Goal: Information Seeking & Learning: Learn about a topic

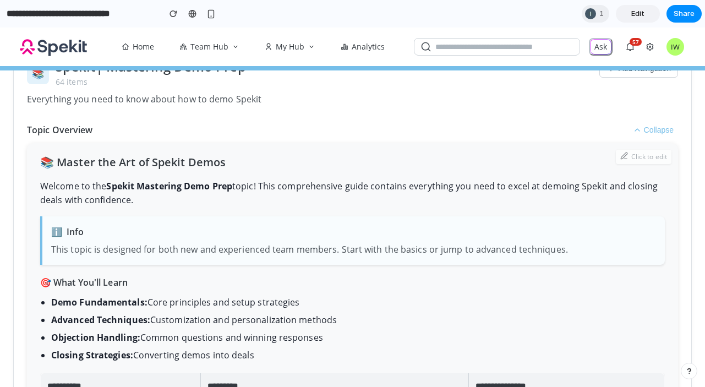
click at [284, 192] on p "Welcome to the Spekit Mastering Demo Prep topic! This comprehensive guide conta…" at bounding box center [352, 193] width 624 height 28
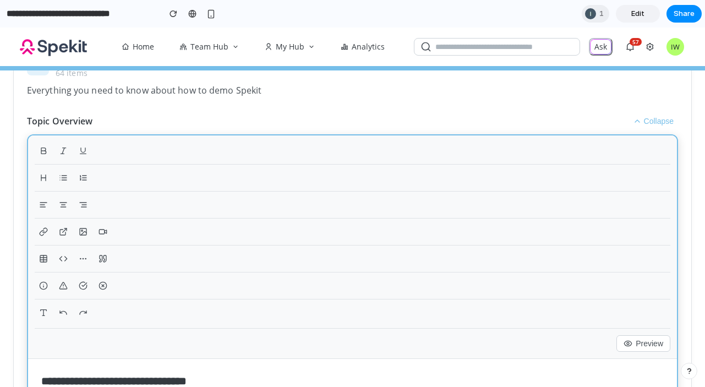
click at [262, 144] on div at bounding box center [352, 153] width 635 height 23
click at [635, 119] on icon at bounding box center [637, 121] width 9 height 9
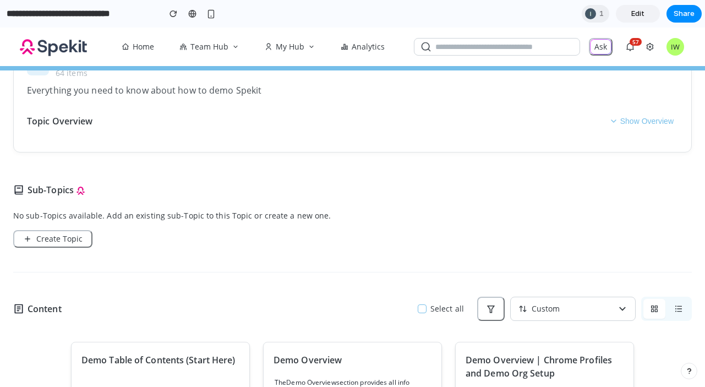
click at [651, 124] on button "Show Overview" at bounding box center [641, 120] width 73 height 13
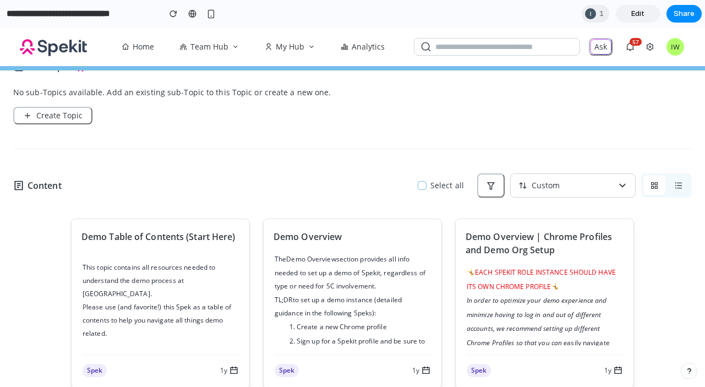
scroll to position [725, 0]
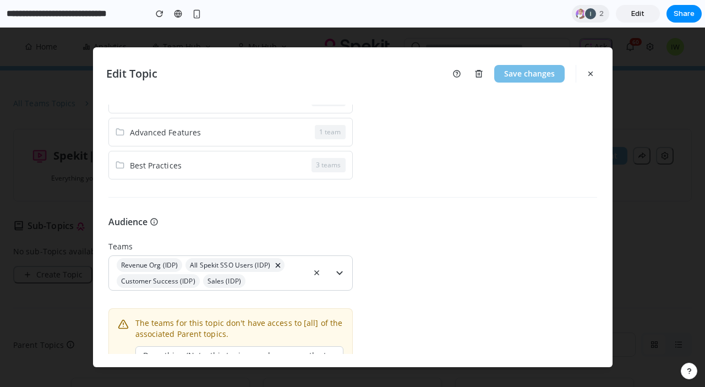
scroll to position [36, 0]
